Goal: Information Seeking & Learning: Check status

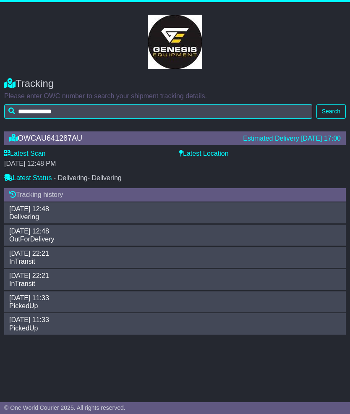
click at [338, 111] on button "Search" at bounding box center [330, 111] width 29 height 15
click at [332, 113] on button "Search" at bounding box center [330, 111] width 29 height 15
click at [326, 138] on div "Estimated Delivery [DATE] 17:00" at bounding box center [292, 138] width 98 height 8
click at [335, 108] on button "Search" at bounding box center [330, 111] width 29 height 15
